Goal: Navigation & Orientation: Understand site structure

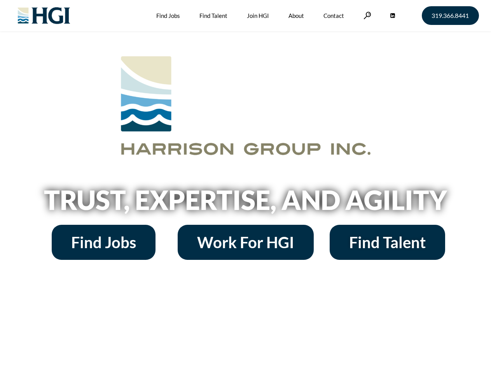
click at [246, 187] on h2 "Trust, Expertise, and Agility" at bounding box center [246, 199] width 444 height 26
click at [367, 15] on link at bounding box center [368, 15] width 8 height 7
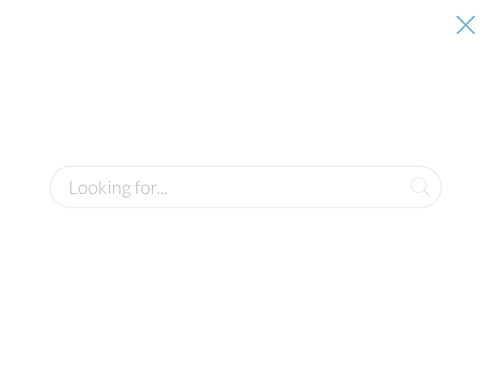
click at [246, 202] on h2 "Trust, Expertise, and Agility" at bounding box center [246, 199] width 444 height 26
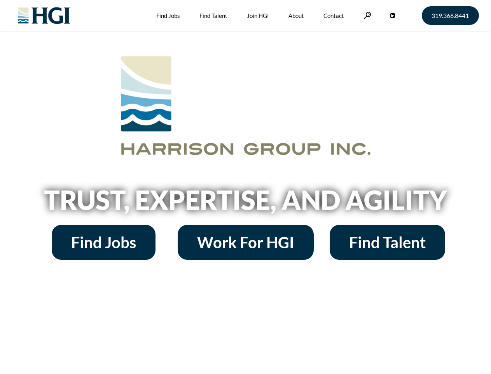
click at [246, 187] on h2 "Trust, Expertise, and Agility" at bounding box center [246, 199] width 444 height 26
click at [367, 15] on link at bounding box center [368, 15] width 8 height 7
click at [246, 202] on h2 "Trust, Expertise, and Agility" at bounding box center [246, 199] width 444 height 26
